Goal: Information Seeking & Learning: Learn about a topic

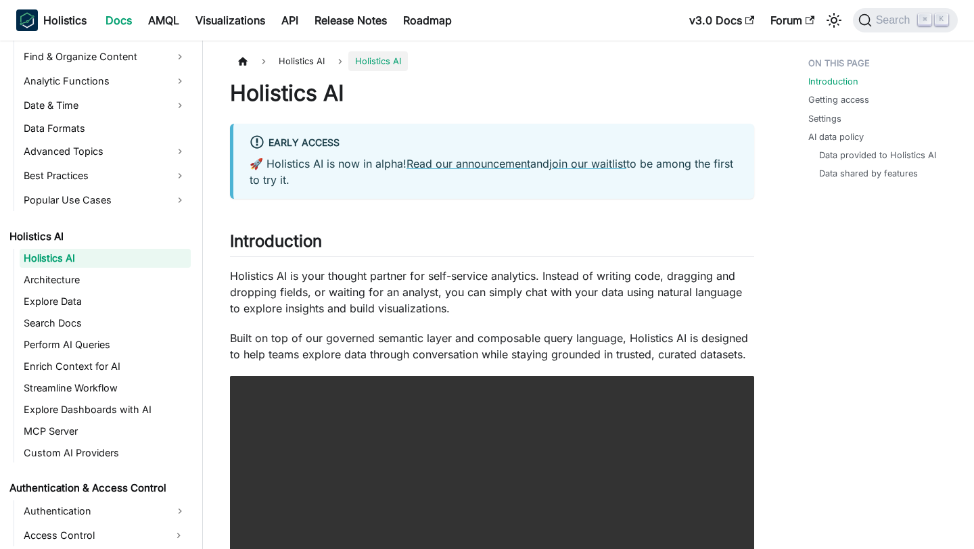
scroll to position [517, 0]
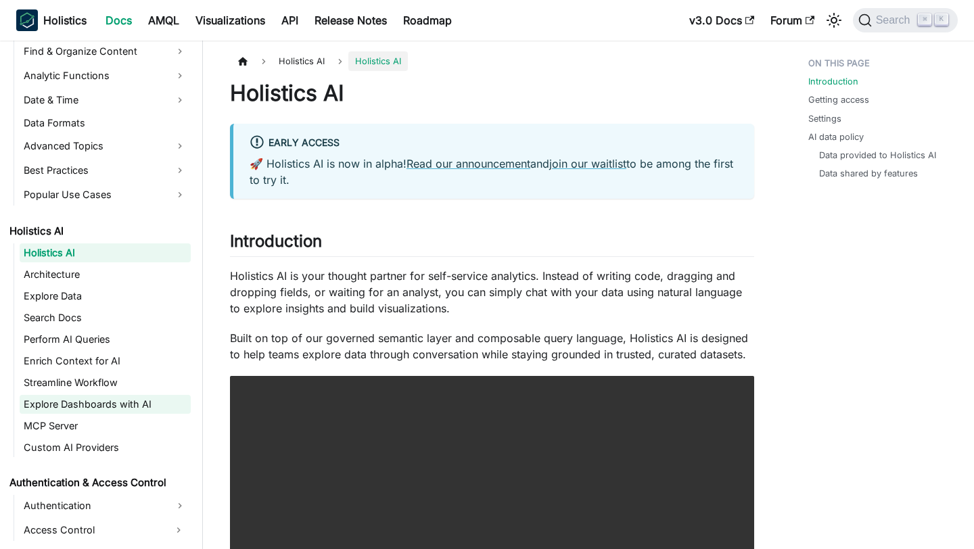
click at [106, 413] on link "Explore Dashboards with AI" at bounding box center [105, 404] width 171 height 19
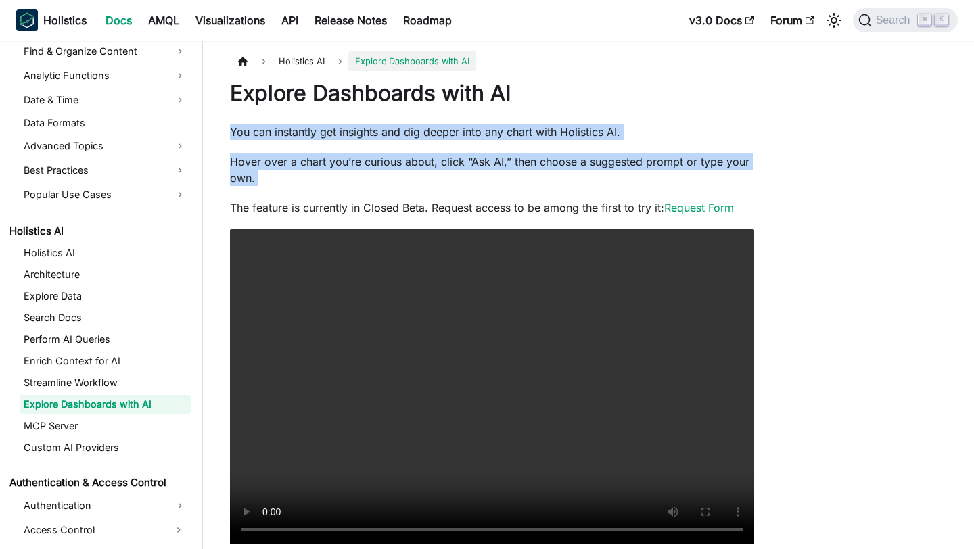
drag, startPoint x: 231, startPoint y: 135, endPoint x: 633, endPoint y: 190, distance: 405.8
click at [633, 190] on div "Explore Dashboards with AI You can instantly get insights and dig deeper into a…" at bounding box center [492, 312] width 524 height 465
copy div "You can instantly get insights and dig deeper into any chart with Holistics AI.…"
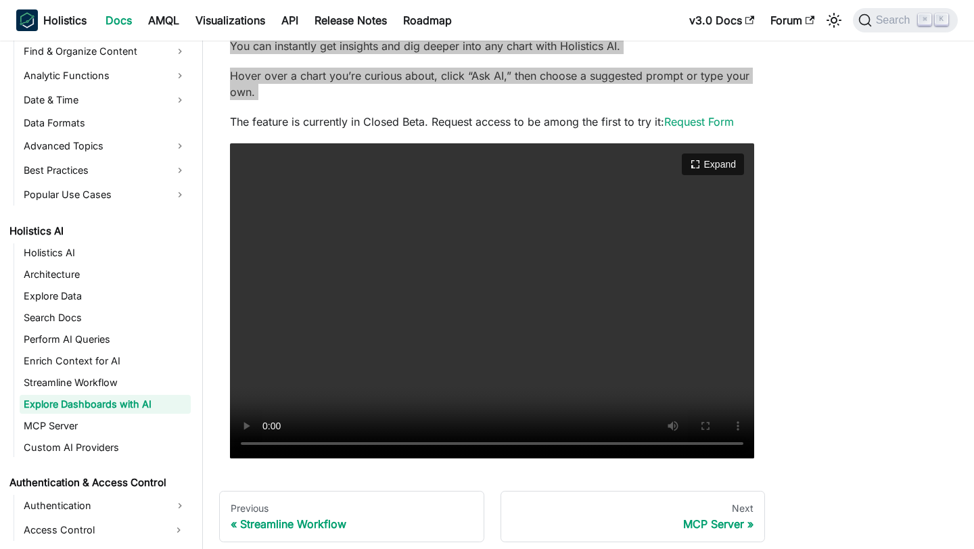
scroll to position [87, 0]
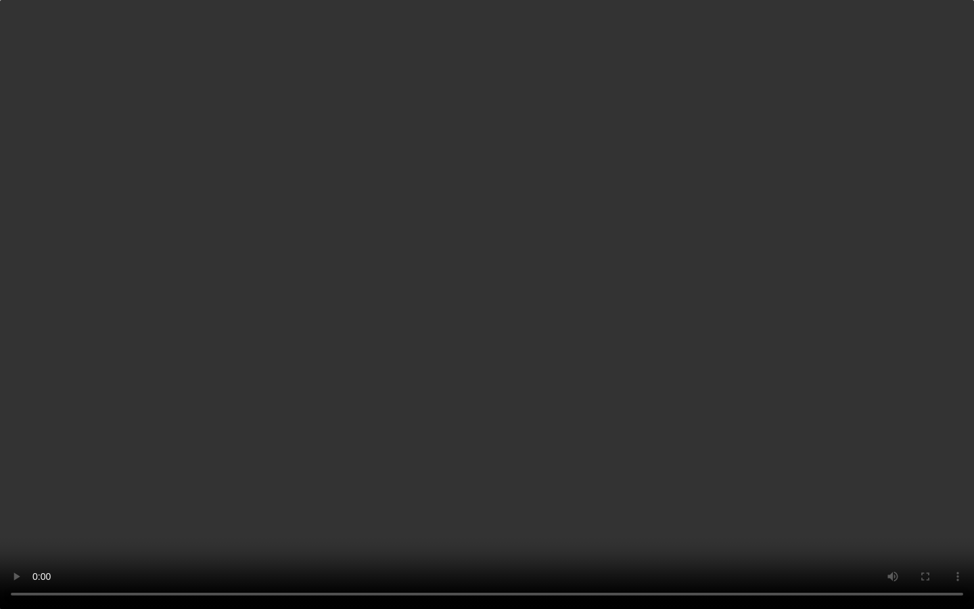
click at [903, 443] on video "Your browser does not support embedding video, but you can download it ." at bounding box center [487, 304] width 974 height 609
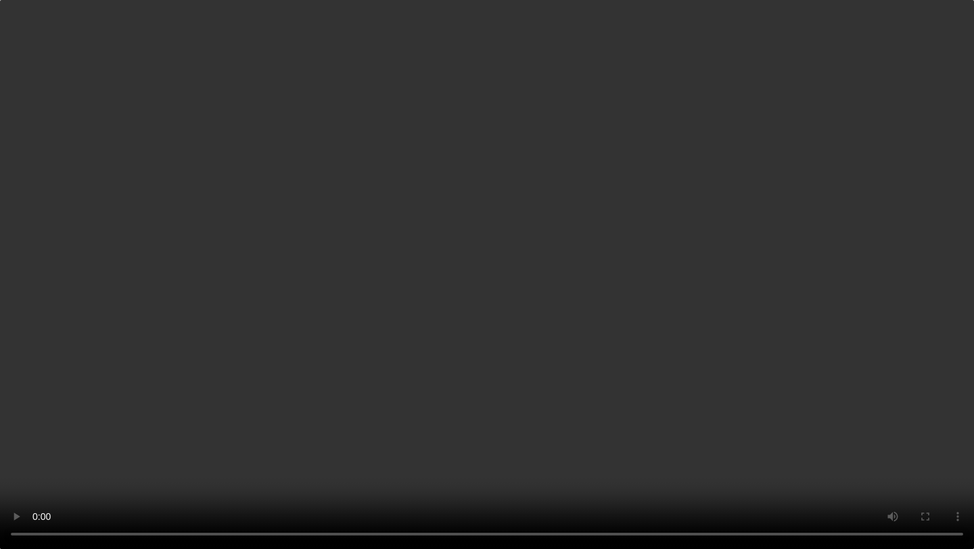
scroll to position [69, 0]
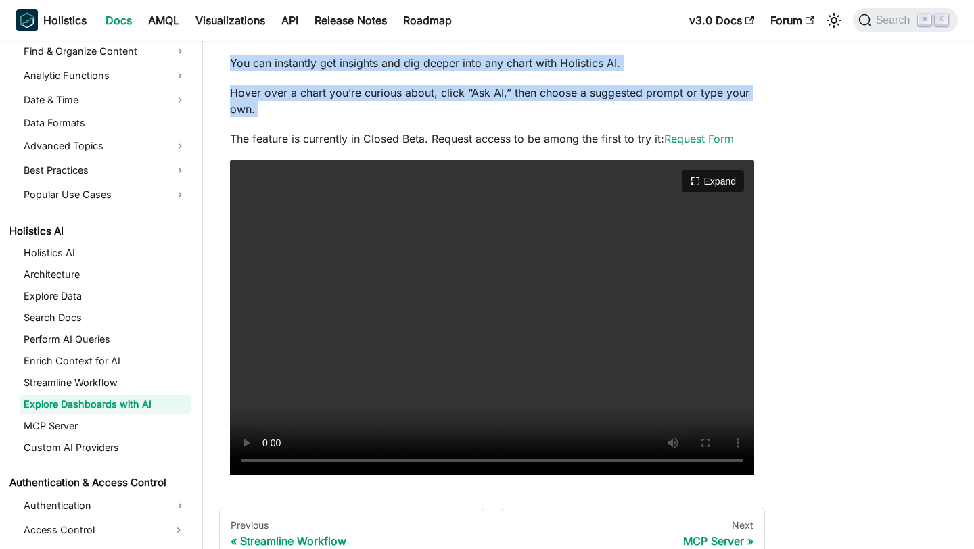
click at [371, 212] on video "Your browser does not support embedding video, but you can download it ." at bounding box center [492, 317] width 524 height 315
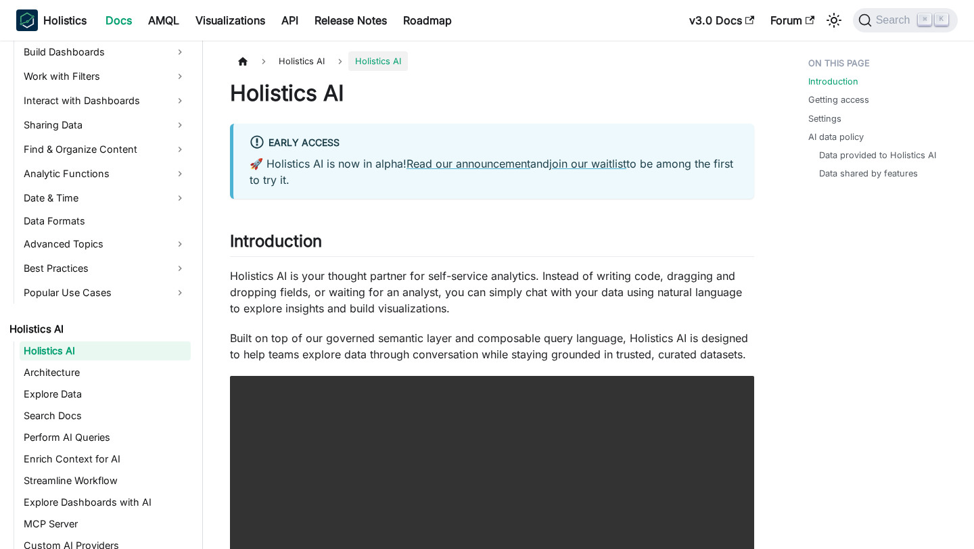
scroll to position [420, 0]
click at [89, 503] on link "Explore Dashboards with AI" at bounding box center [105, 501] width 171 height 19
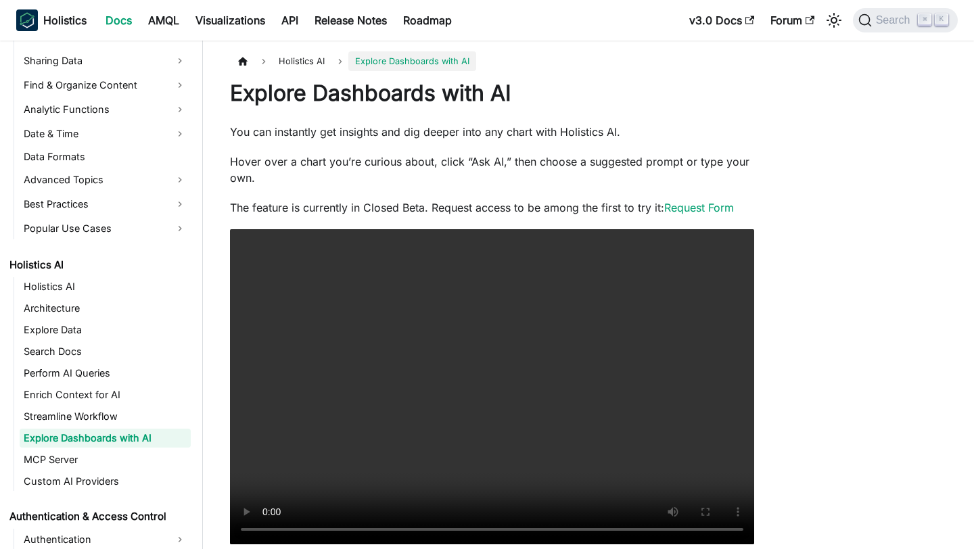
scroll to position [483, 0]
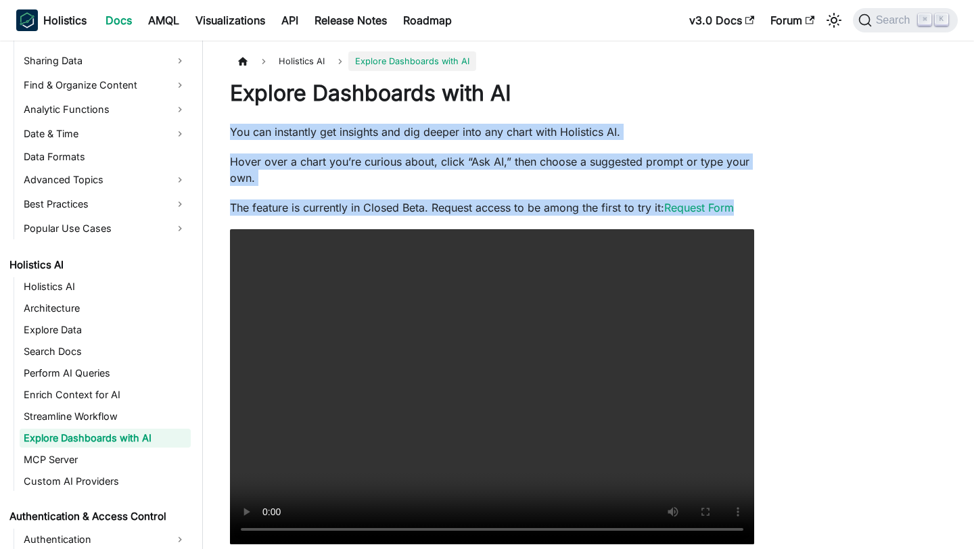
drag, startPoint x: 231, startPoint y: 126, endPoint x: 746, endPoint y: 210, distance: 522.5
click at [746, 210] on div "Explore Dashboards with AI You can instantly get insights and dig deeper into a…" at bounding box center [492, 312] width 524 height 465
copy div "You can instantly get insights and dig deeper into any chart with Holistics AI.…"
click at [848, 127] on div "Holistics AI Explore Dashboards with AI Explore Dashboards with AI You can inst…" at bounding box center [588, 358] width 771 height 614
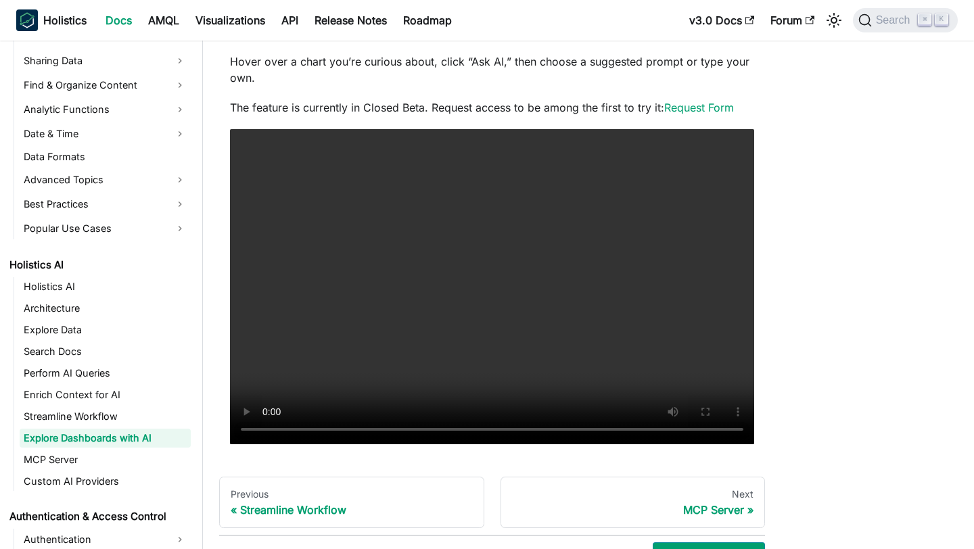
scroll to position [105, 0]
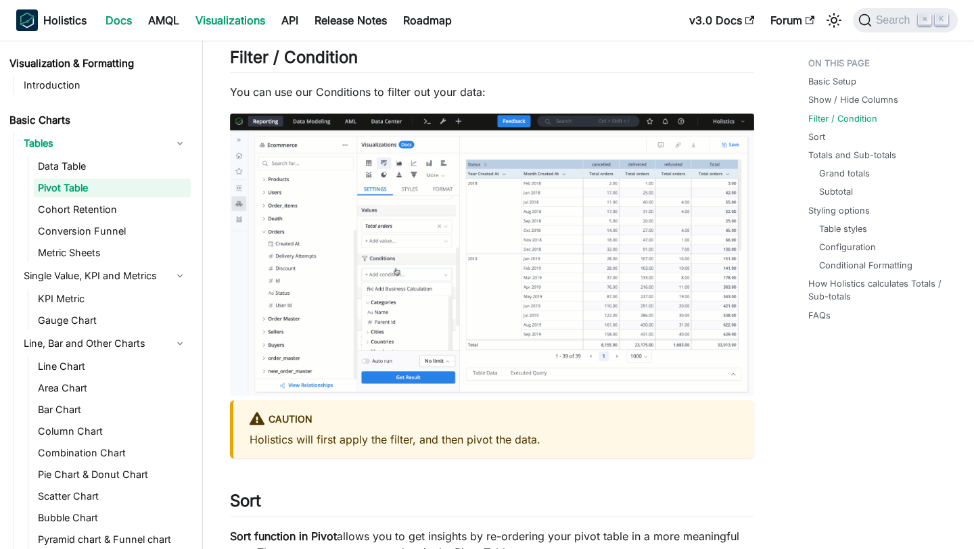
click at [114, 24] on link "Docs" at bounding box center [118, 20] width 43 height 22
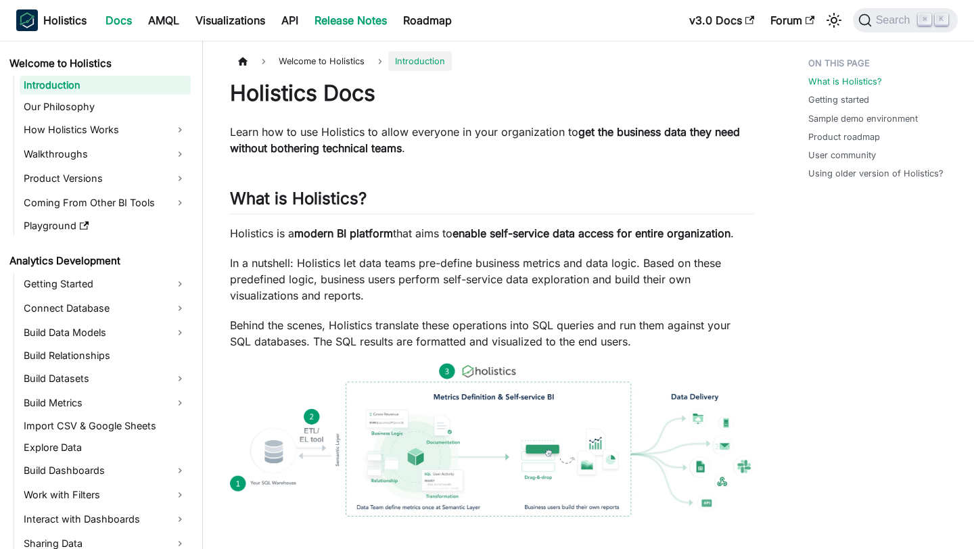
click at [366, 28] on link "Release Notes" at bounding box center [351, 20] width 89 height 22
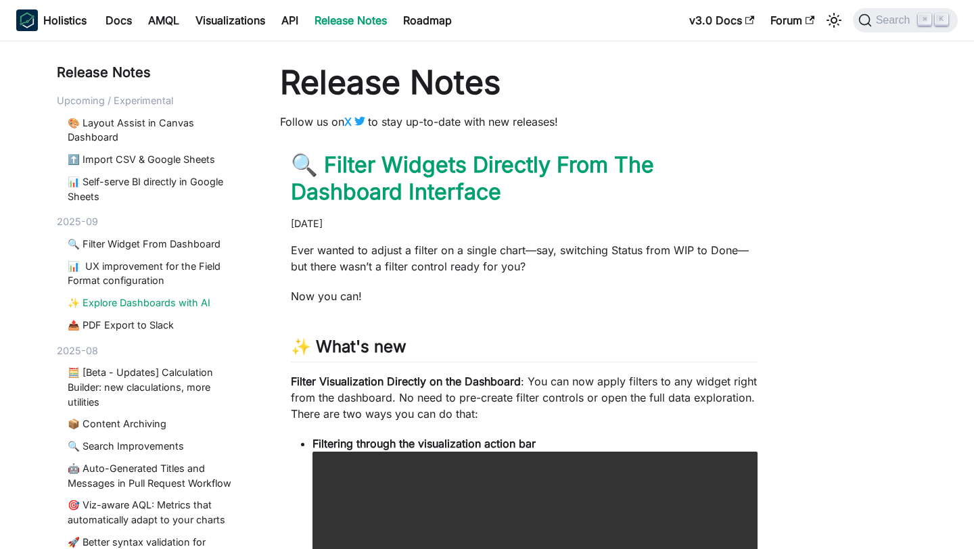
click at [120, 309] on link "✨ Explore Dashboards with AI" at bounding box center [155, 303] width 175 height 15
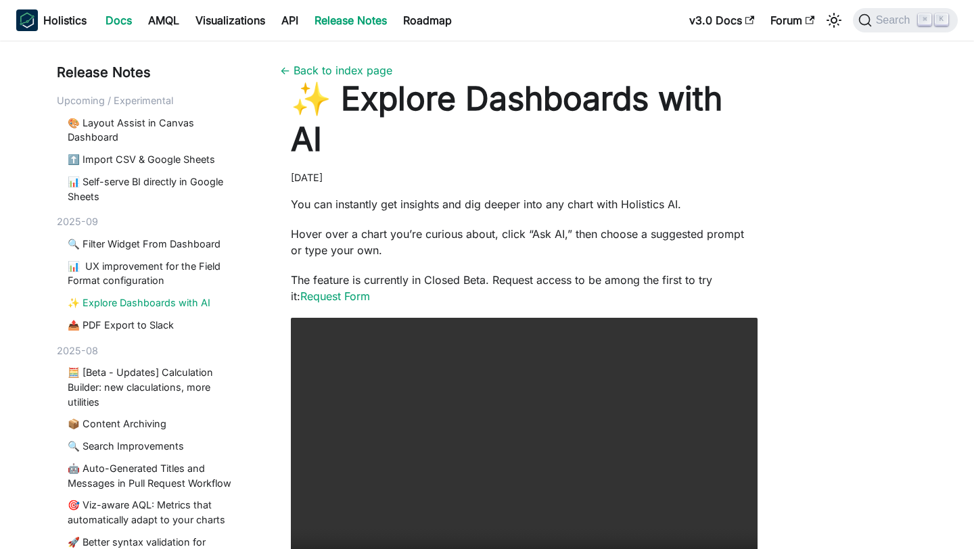
click at [119, 20] on link "Docs" at bounding box center [118, 20] width 43 height 22
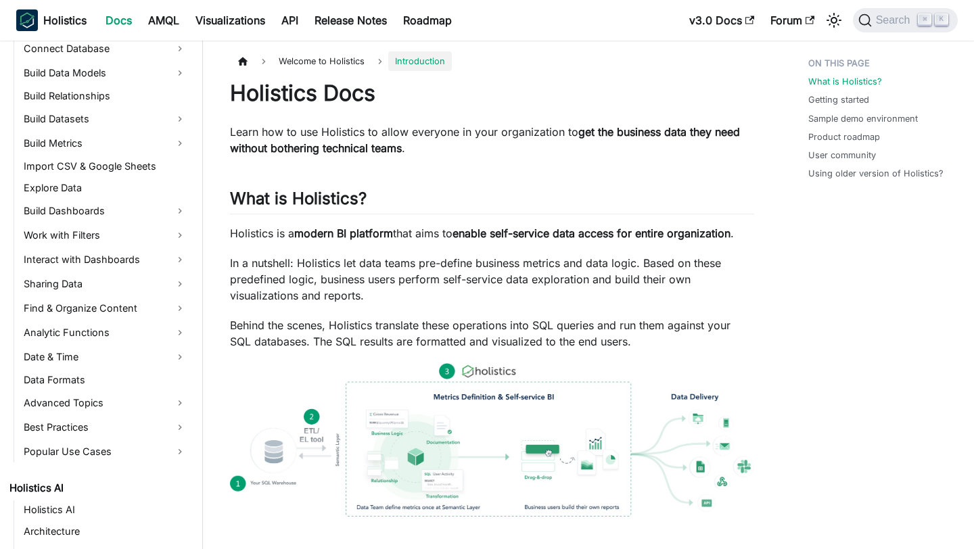
scroll to position [279, 0]
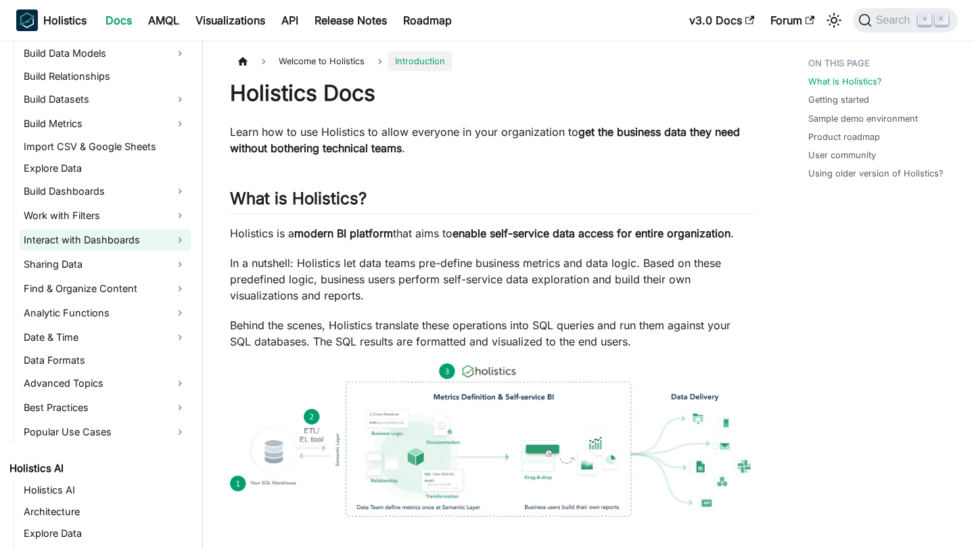
click at [109, 241] on link "Interact with Dashboards" at bounding box center [105, 240] width 171 height 22
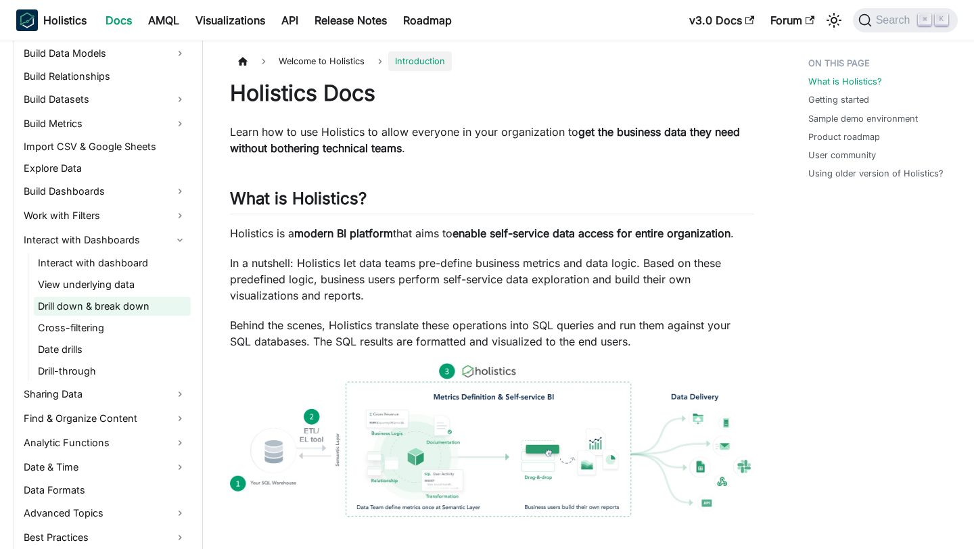
click at [97, 305] on link "Drill down & break down" at bounding box center [112, 306] width 157 height 19
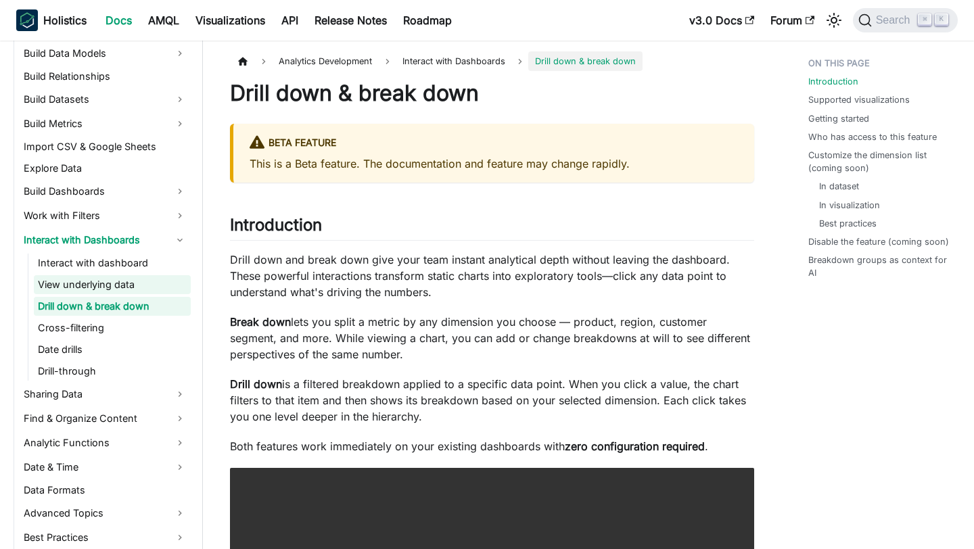
click at [100, 285] on link "View underlying data" at bounding box center [112, 284] width 157 height 19
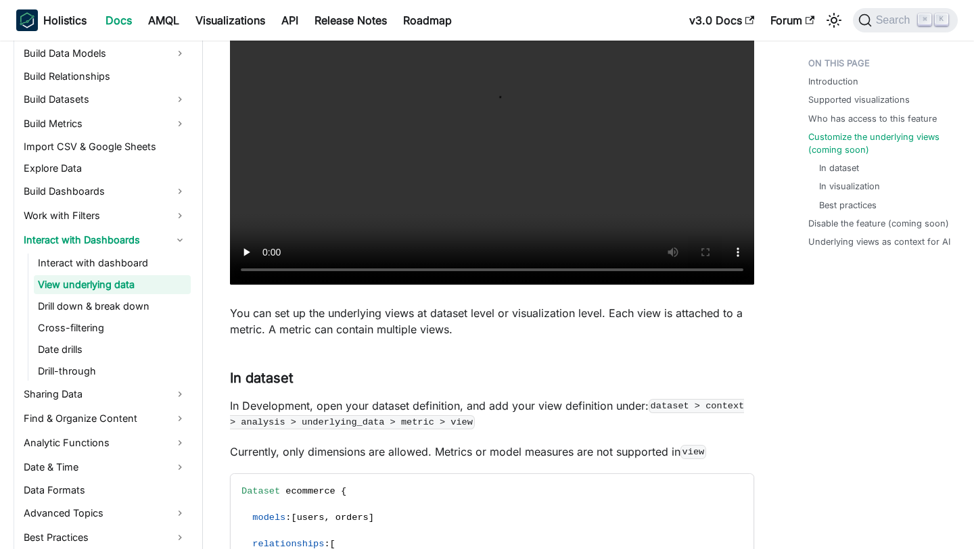
scroll to position [1436, 0]
